Goal: Navigation & Orientation: Find specific page/section

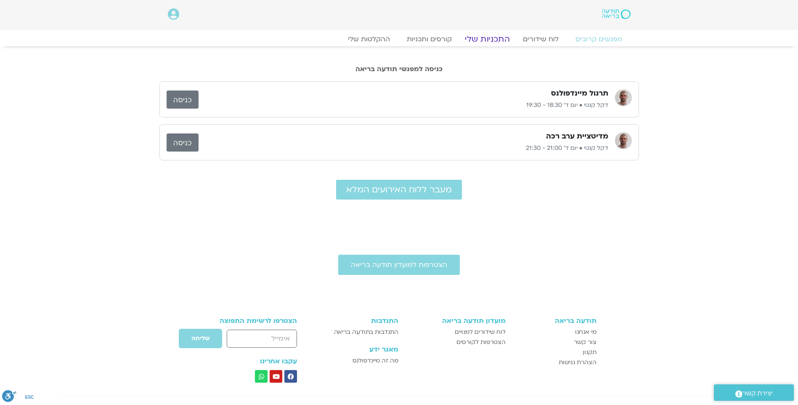
click at [500, 40] on link "התכניות שלי" at bounding box center [487, 39] width 65 height 10
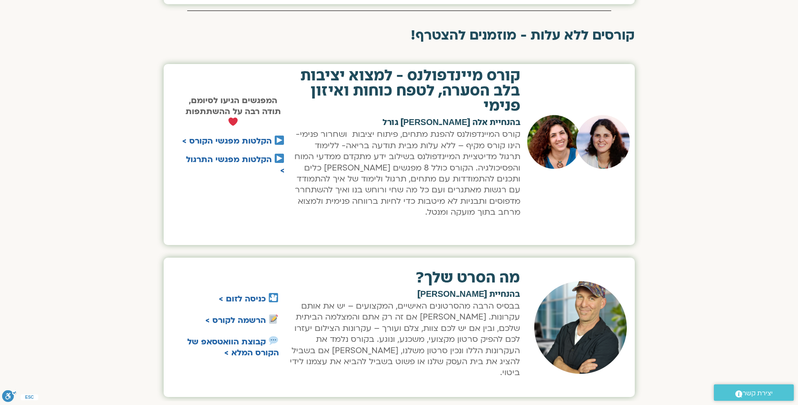
scroll to position [589, 0]
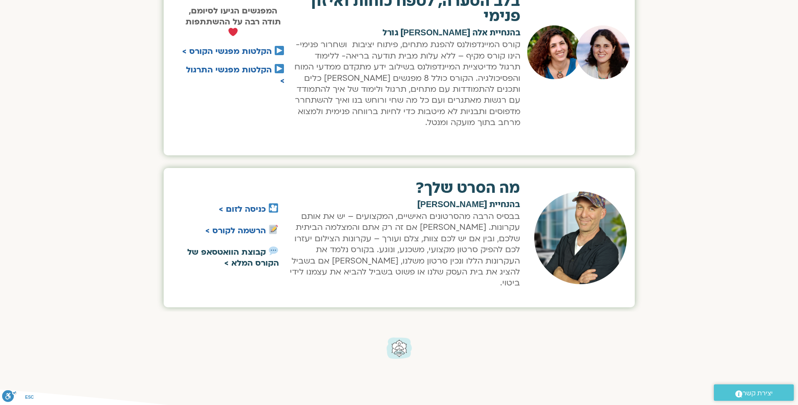
click at [230, 259] on strong "קבוצת הוואטסאפ של הקורס המלא >" at bounding box center [233, 258] width 92 height 22
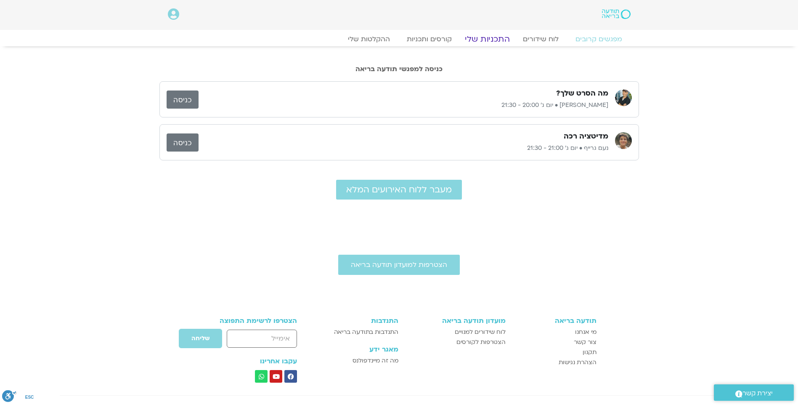
click at [495, 36] on link "התכניות שלי" at bounding box center [487, 39] width 65 height 10
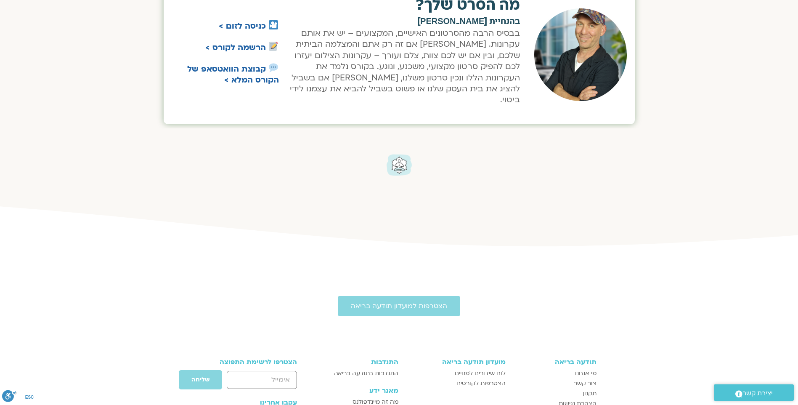
scroll to position [757, 0]
